Goal: Information Seeking & Learning: Learn about a topic

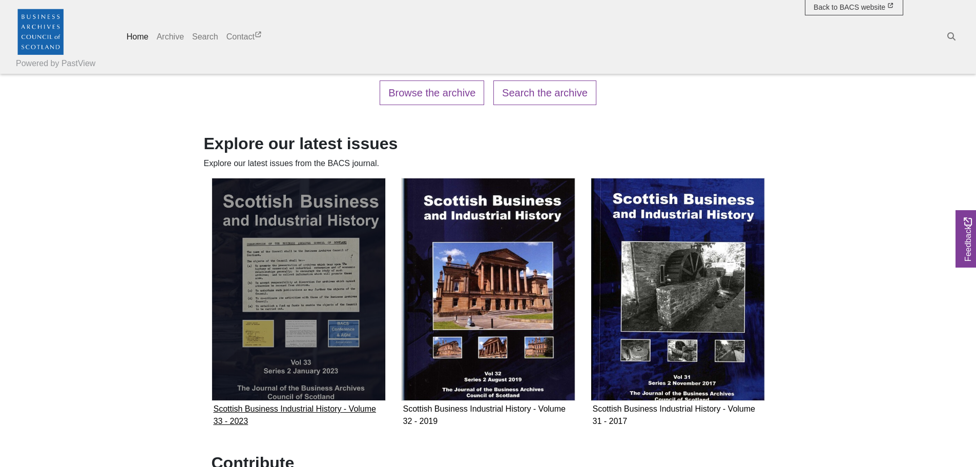
click at [317, 286] on img "Subcollection" at bounding box center [299, 289] width 174 height 223
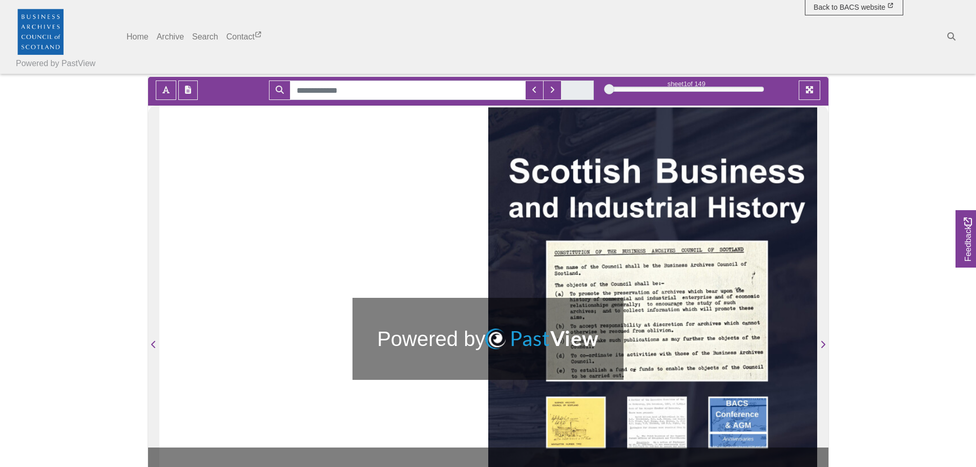
scroll to position [137, 0]
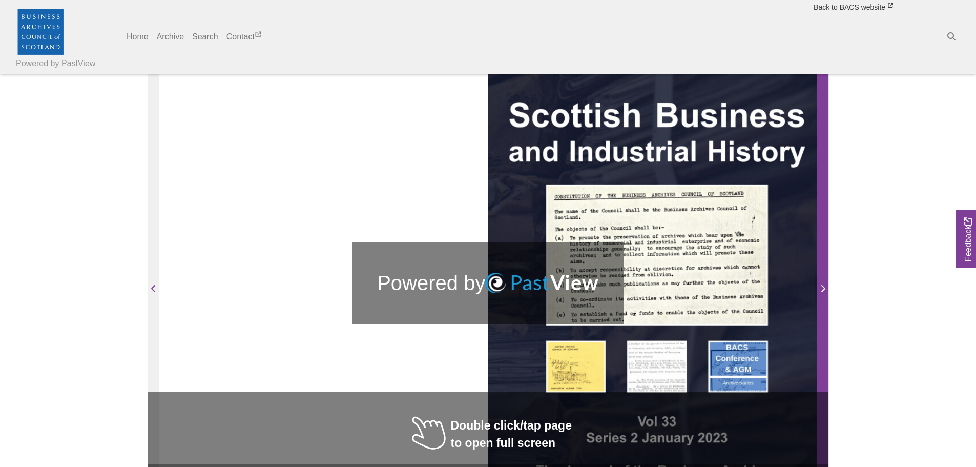
click at [822, 288] on icon "Next Page" at bounding box center [822, 288] width 5 height 8
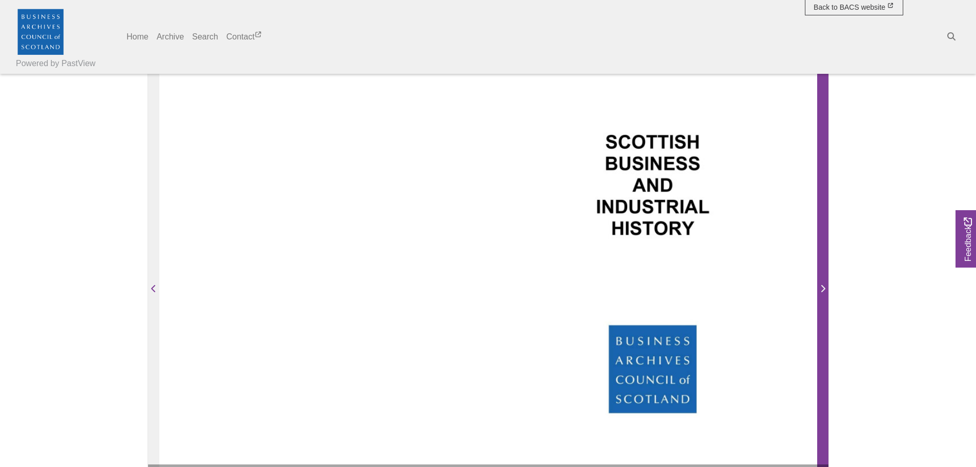
click at [822, 288] on icon "Next Page" at bounding box center [822, 288] width 5 height 8
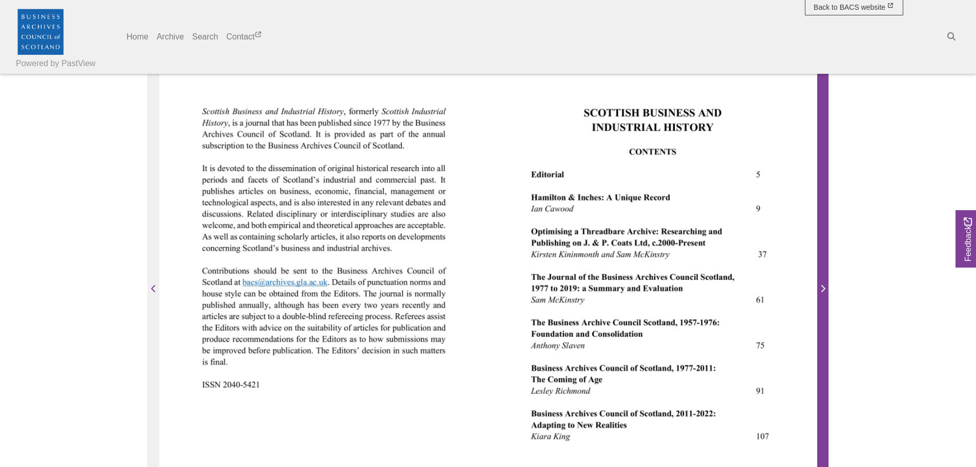
click at [822, 289] on icon "Next Page" at bounding box center [822, 288] width 5 height 8
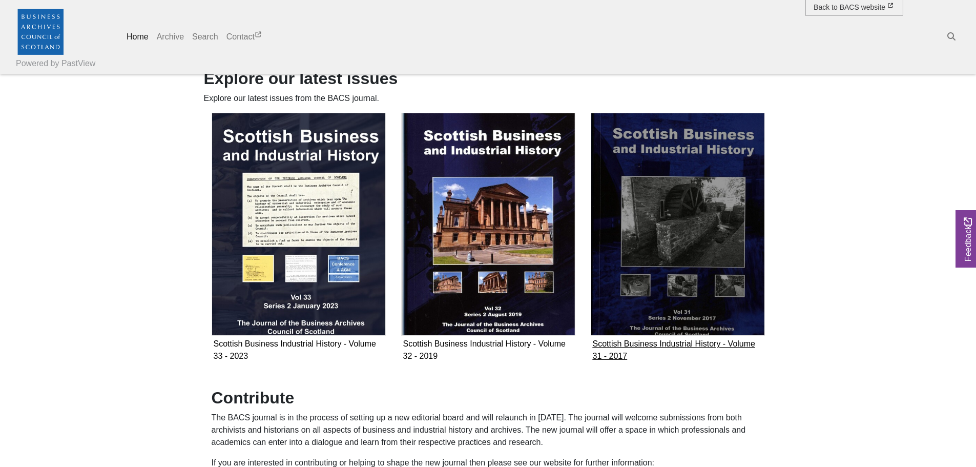
scroll to position [683, 0]
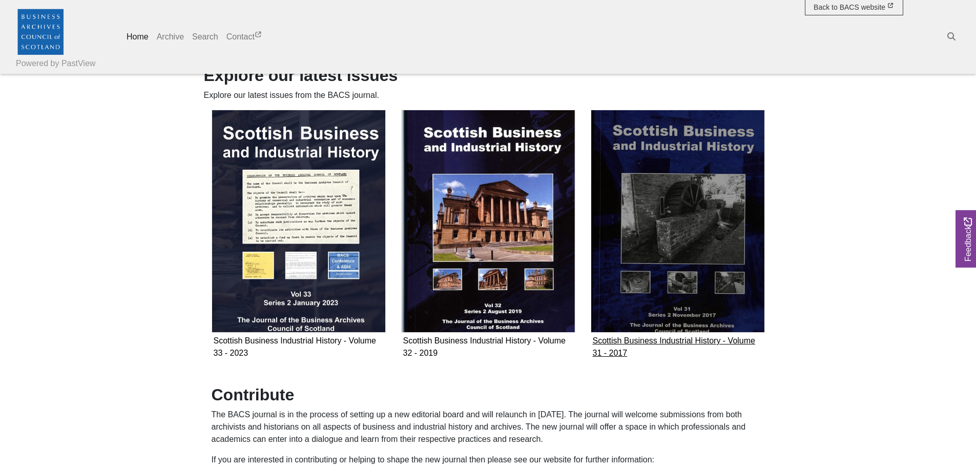
click at [723, 288] on img "Subcollection" at bounding box center [678, 221] width 174 height 223
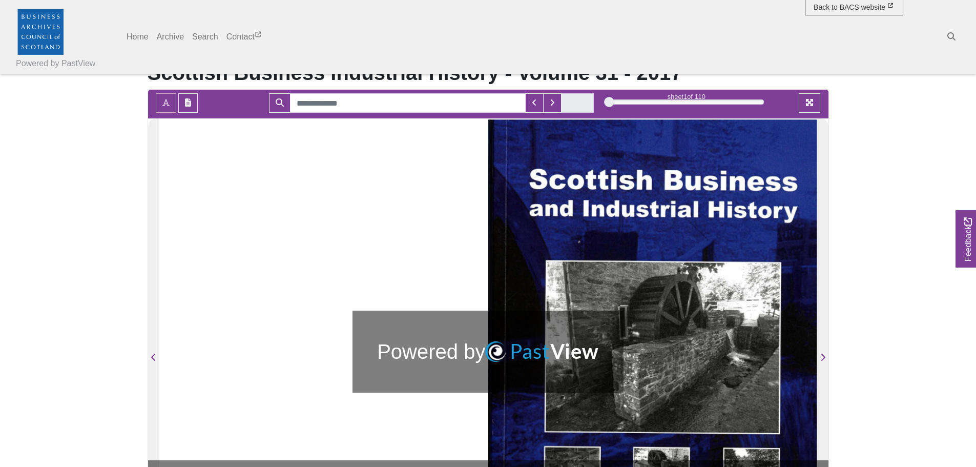
scroll to position [137, 0]
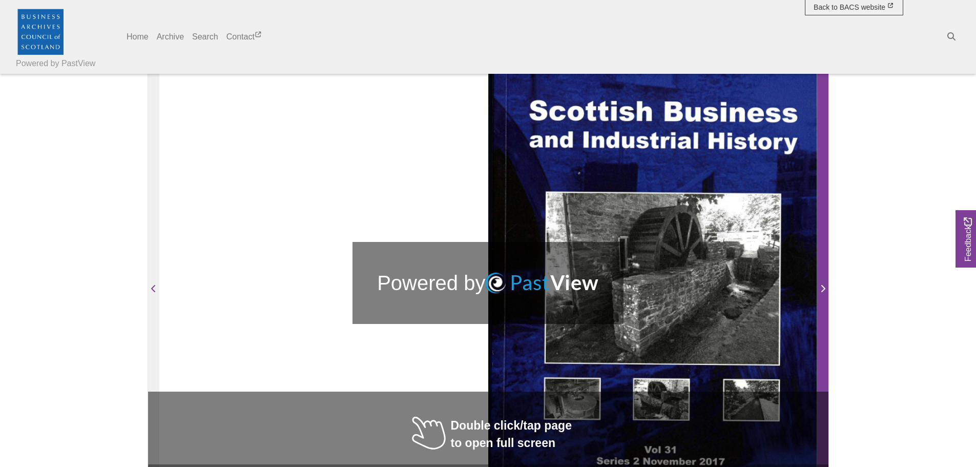
click at [822, 285] on icon "Next Page" at bounding box center [822, 288] width 5 height 8
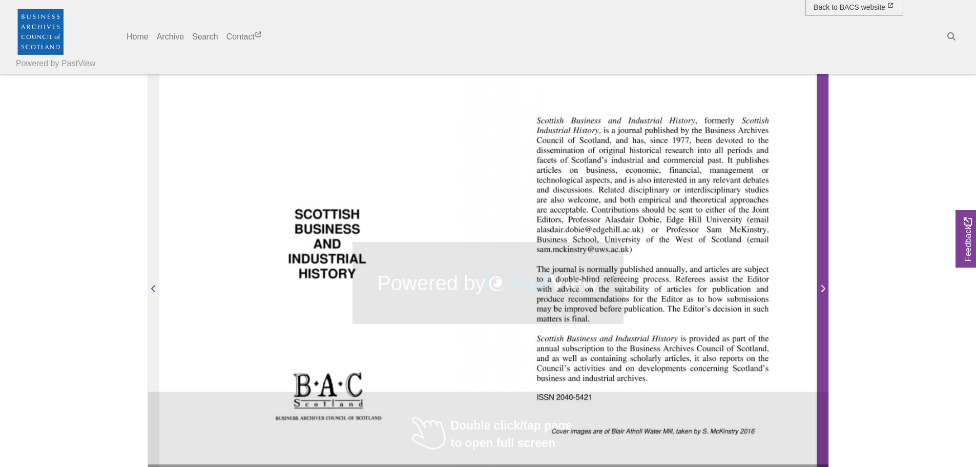
click at [822, 285] on icon "Next Page" at bounding box center [822, 288] width 5 height 8
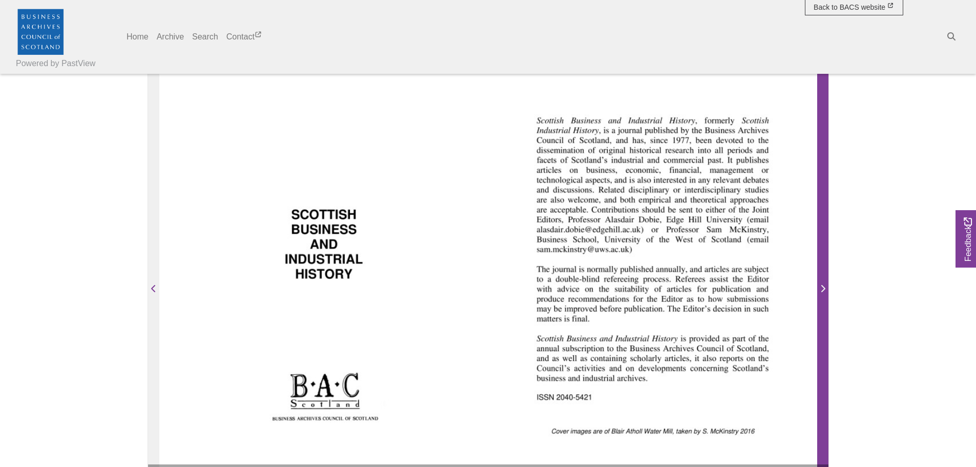
click at [822, 285] on icon "Next Page" at bounding box center [822, 288] width 5 height 8
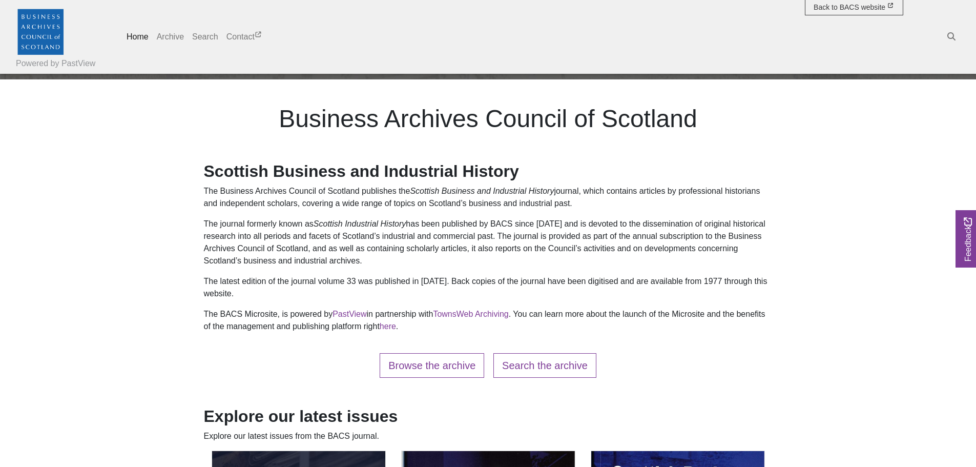
scroll to position [341, 0]
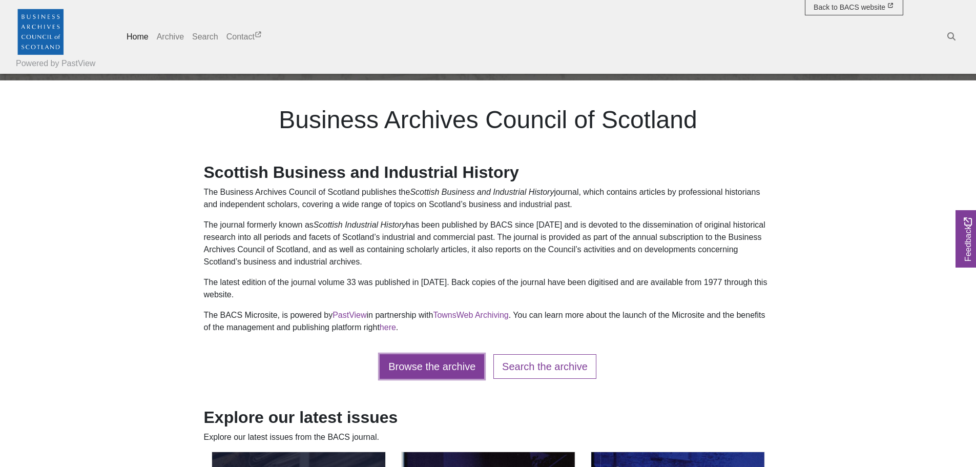
click at [426, 362] on link "Browse the archive" at bounding box center [432, 366] width 105 height 25
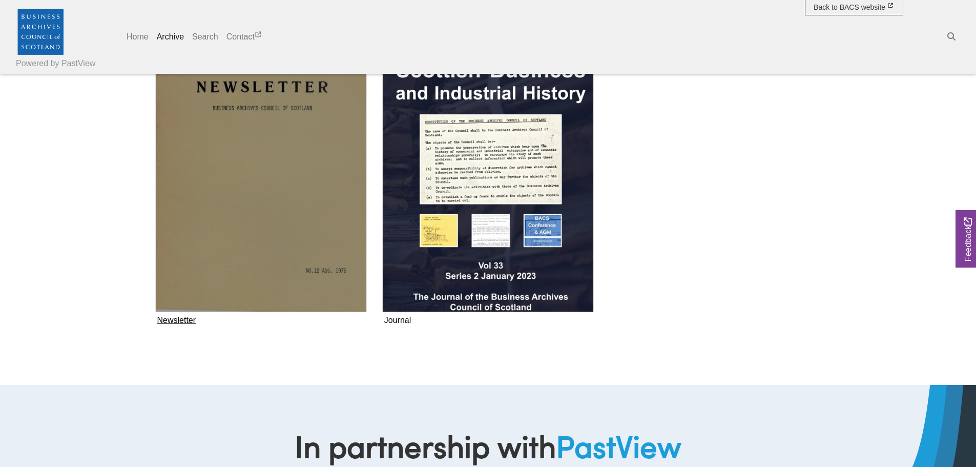
scroll to position [273, 0]
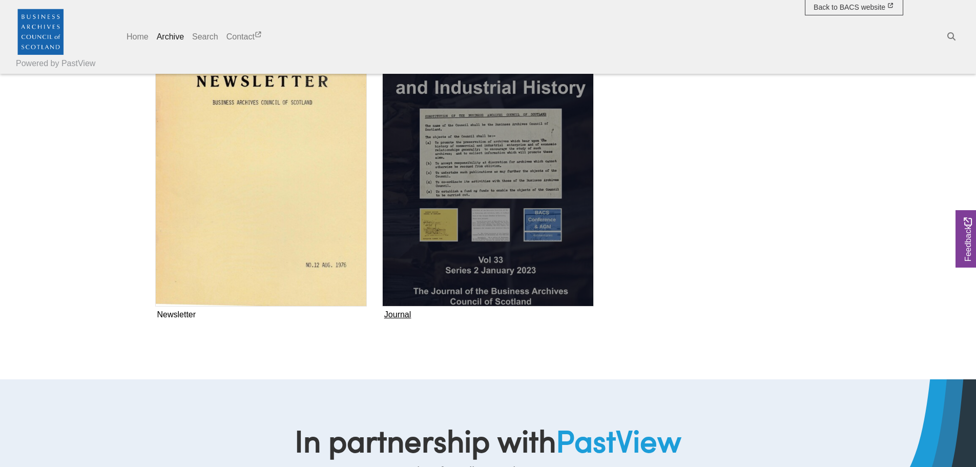
click at [509, 274] on img "Subcollection" at bounding box center [488, 171] width 212 height 271
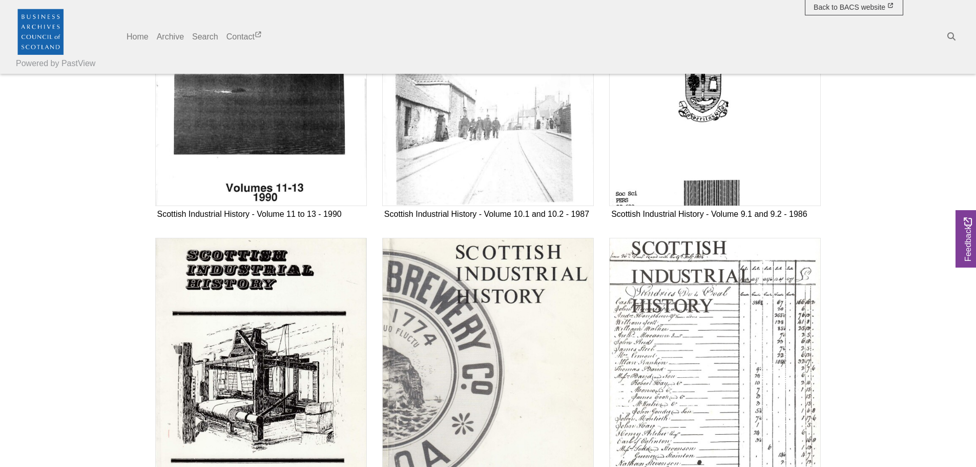
scroll to position [1708, 0]
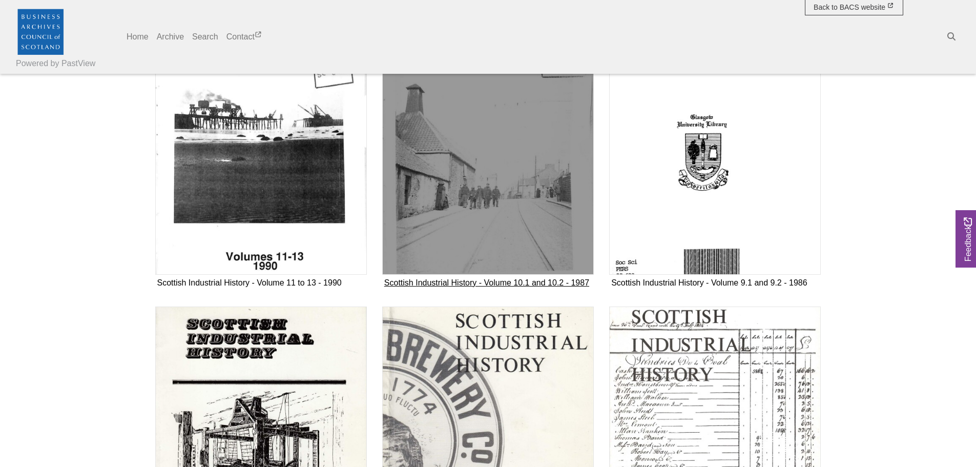
click at [545, 192] on img "Subcollection" at bounding box center [488, 139] width 212 height 271
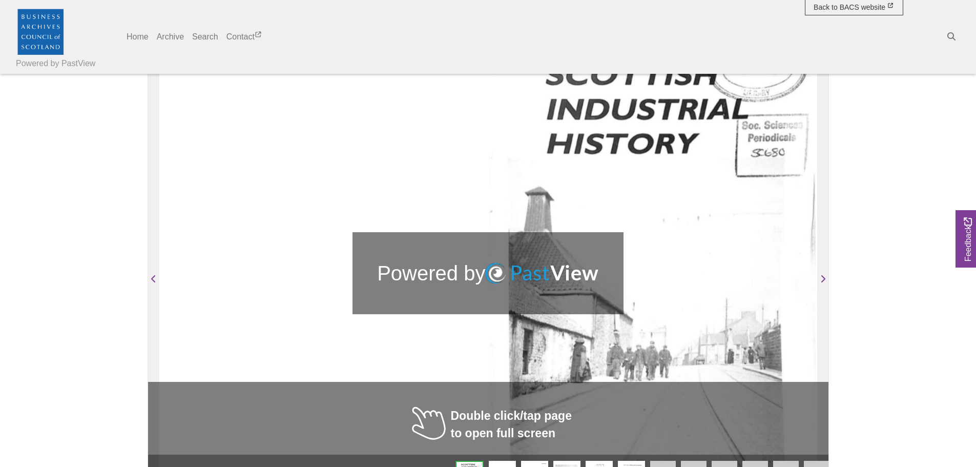
scroll to position [205, 0]
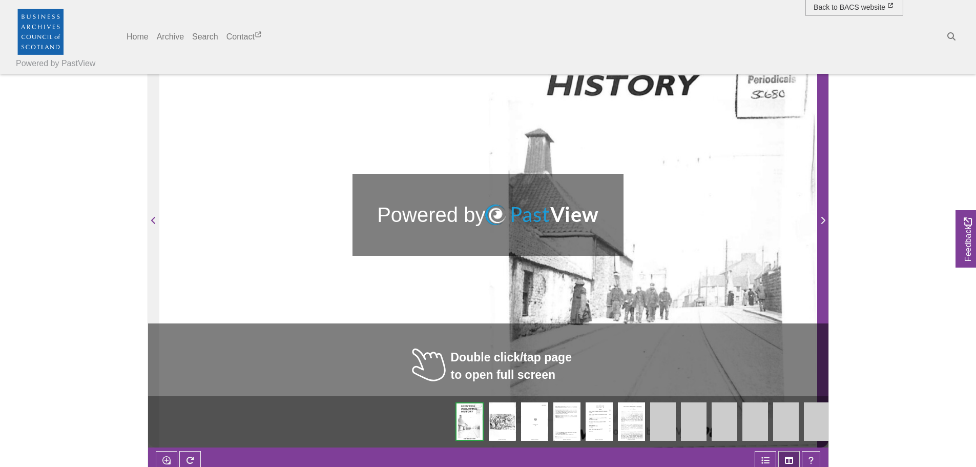
click at [818, 228] on span "Next Page" at bounding box center [823, 214] width 10 height 464
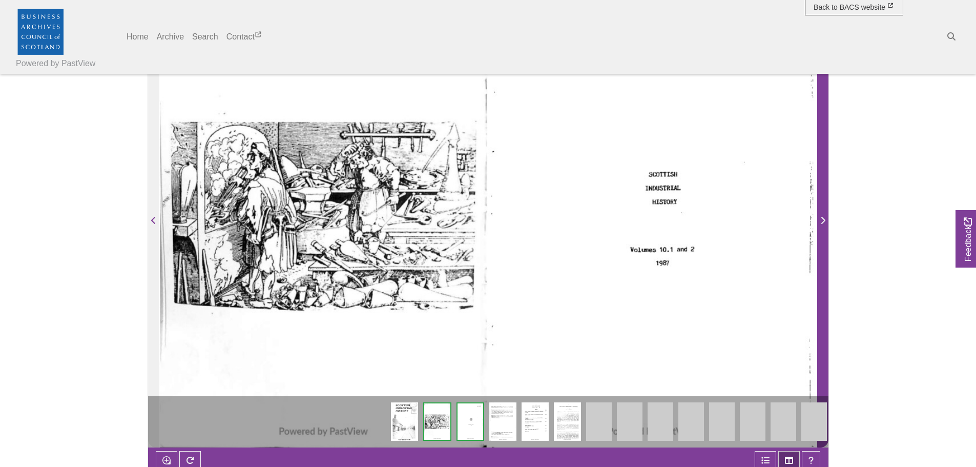
click at [826, 238] on span "Next Page" at bounding box center [823, 214] width 10 height 464
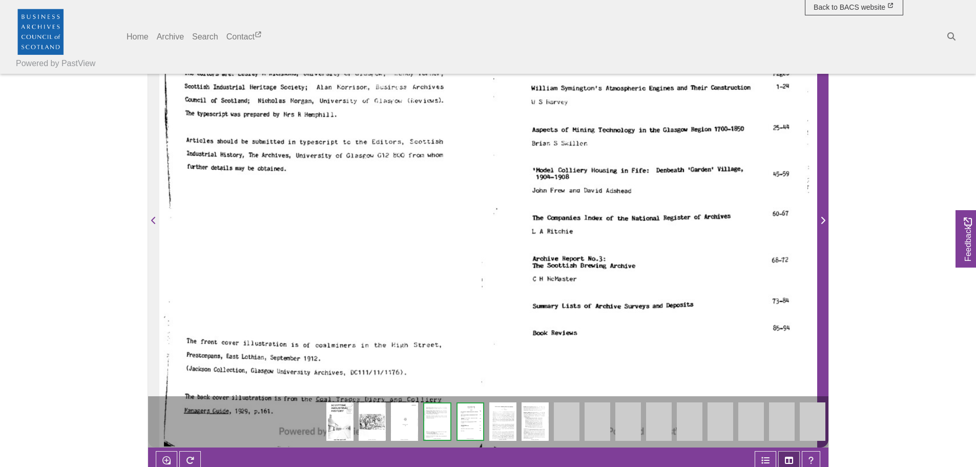
scroll to position [137, 0]
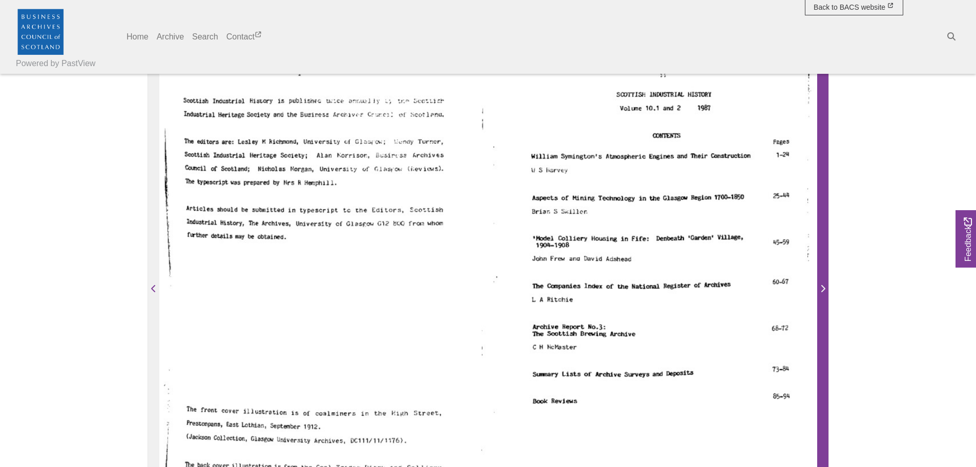
click at [824, 287] on icon "Next Page" at bounding box center [823, 288] width 4 height 7
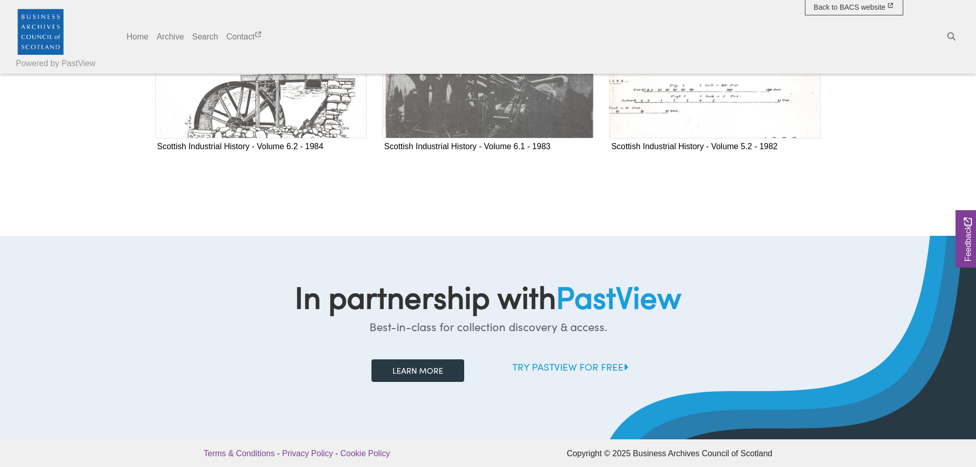
scroll to position [2352, 0]
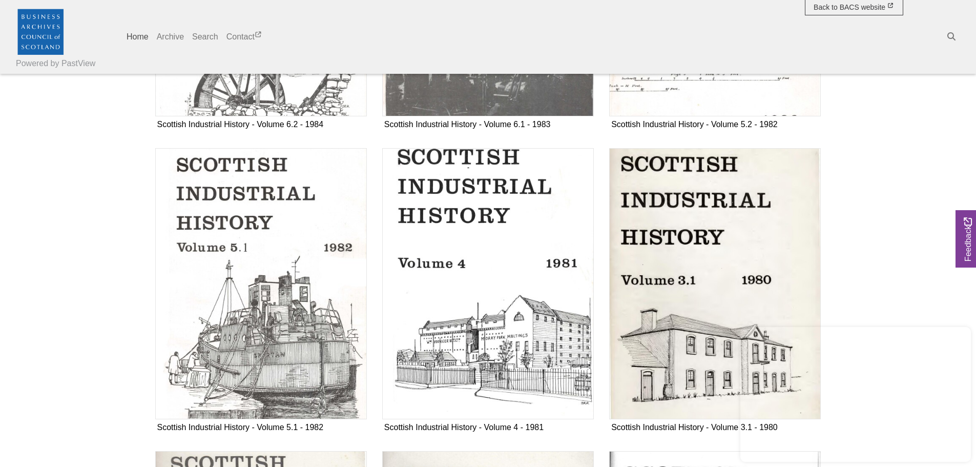
click at [129, 32] on link "Home" at bounding box center [137, 37] width 30 height 20
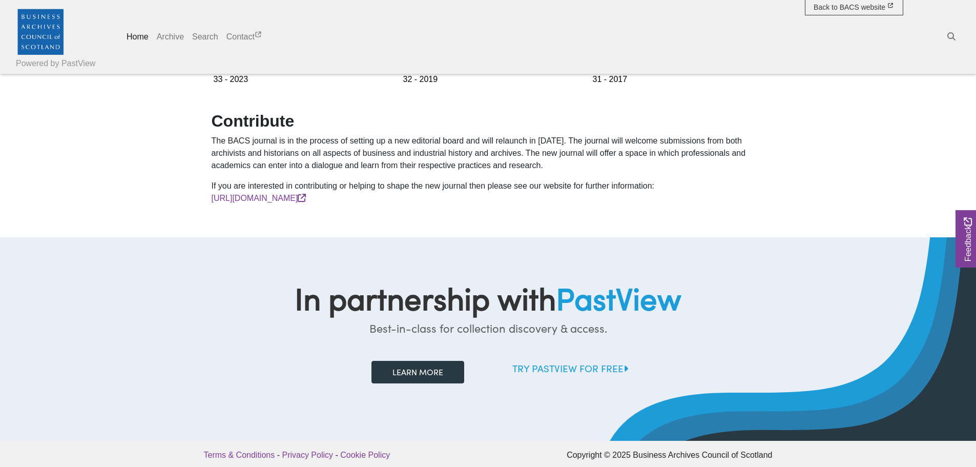
scroll to position [988, 0]
